Goal: Task Accomplishment & Management: Complete application form

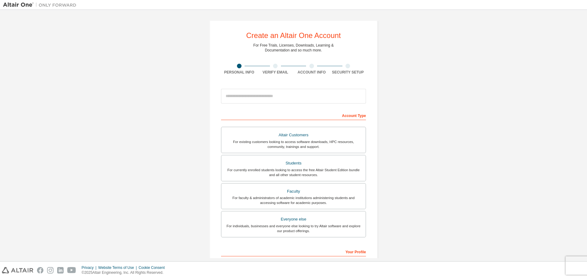
click at [474, 74] on div "Create an Altair One Account For Free Trials, Licenses, Downloads, Learning & D…" at bounding box center [293, 175] width 581 height 324
drag, startPoint x: 258, startPoint y: 45, endPoint x: 331, endPoint y: 49, distance: 73.5
click at [331, 49] on div "Create an Altair One Account For Free Trials, Licenses, Downloads, Learning & D…" at bounding box center [294, 174] width 168 height 309
click at [413, 71] on div "Create an Altair One Account For Free Trials, Licenses, Downloads, Learning & D…" at bounding box center [293, 175] width 581 height 324
click at [270, 100] on input "email" at bounding box center [293, 96] width 145 height 15
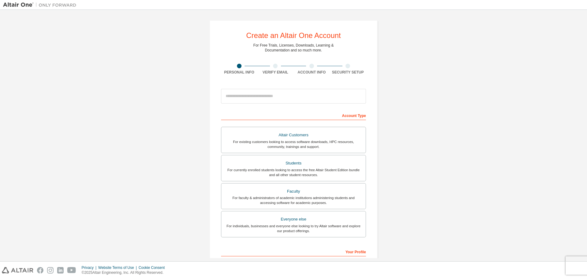
click at [391, 69] on div "Create an Altair One Account For Free Trials, Licenses, Downloads, Learning & D…" at bounding box center [293, 175] width 581 height 324
click at [405, 72] on div "Create an Altair One Account For Free Trials, Licenses, Downloads, Learning & D…" at bounding box center [293, 175] width 581 height 324
click at [438, 69] on div "Create an Altair One Account For Free Trials, Licenses, Downloads, Learning & D…" at bounding box center [293, 175] width 581 height 324
drag, startPoint x: 263, startPoint y: 98, endPoint x: 268, endPoint y: 97, distance: 5.5
click at [262, 98] on input "email" at bounding box center [293, 96] width 145 height 15
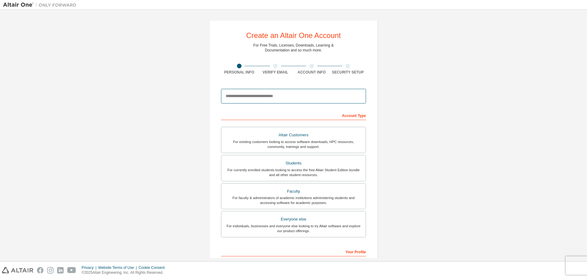
type input "*"
type input "**********"
click at [305, 163] on div "Students" at bounding box center [293, 163] width 137 height 9
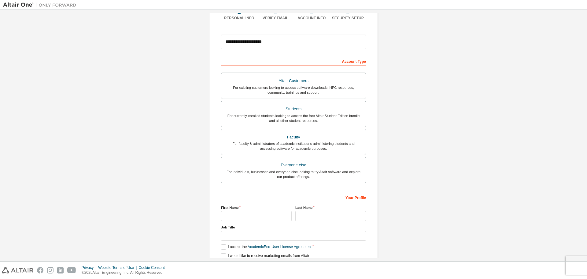
scroll to position [61, 0]
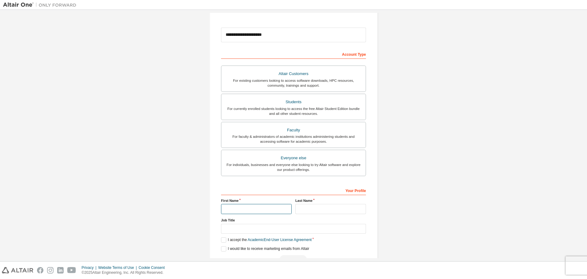
click at [280, 211] on input "text" at bounding box center [256, 209] width 71 height 10
type input "*********"
type input "***"
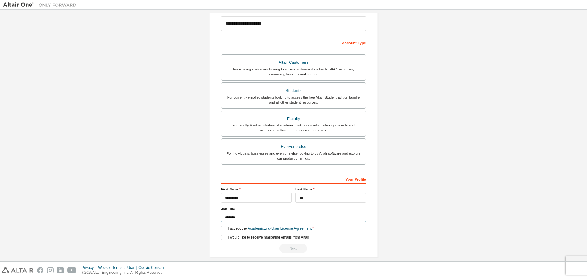
scroll to position [79, 0]
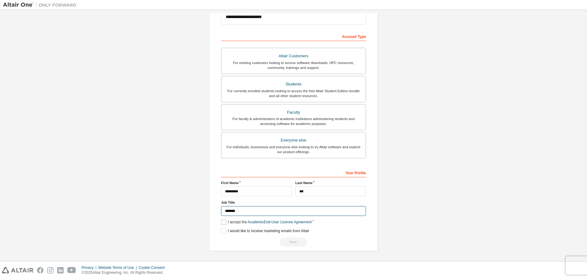
type input "*******"
click at [221, 222] on label "I accept the Academic End-User License Agreement" at bounding box center [266, 221] width 91 height 5
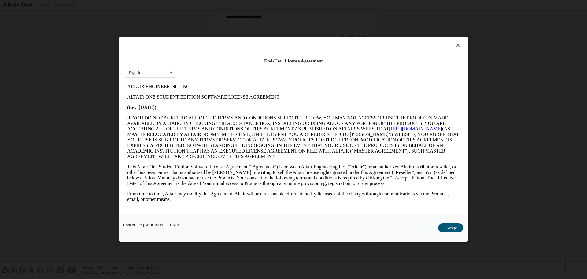
scroll to position [0, 0]
click at [449, 230] on button "I Accept" at bounding box center [450, 227] width 25 height 9
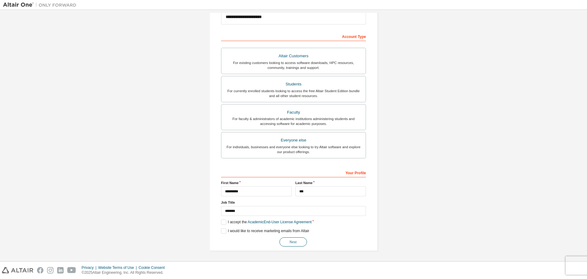
click at [292, 242] on button "Next" at bounding box center [294, 241] width 28 height 9
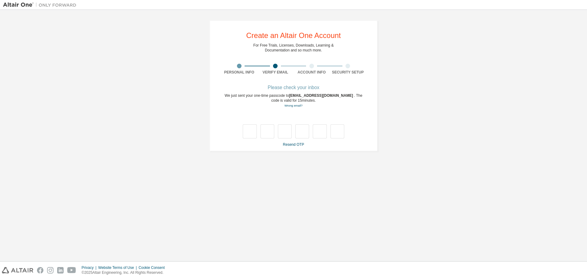
type input "*"
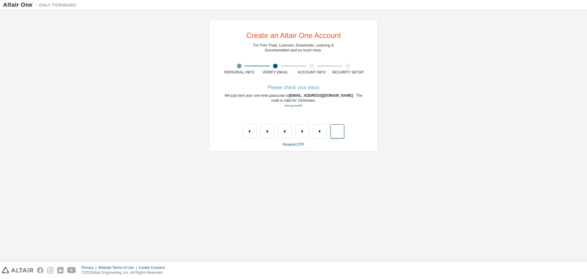
type input "*"
